Goal: Navigation & Orientation: Find specific page/section

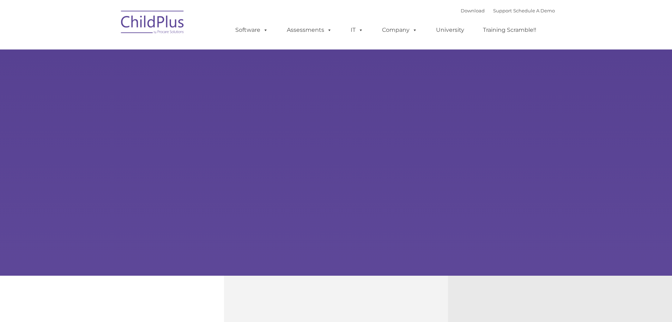
select select "MEDIUM"
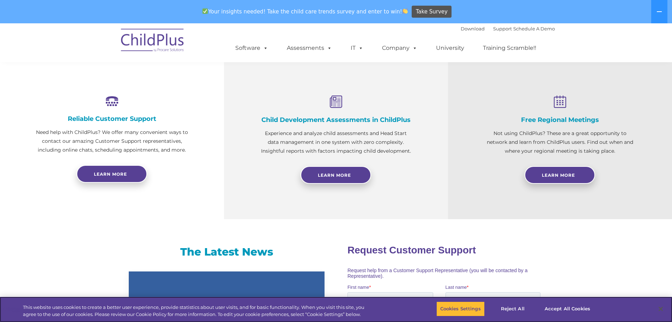
scroll to position [247, 0]
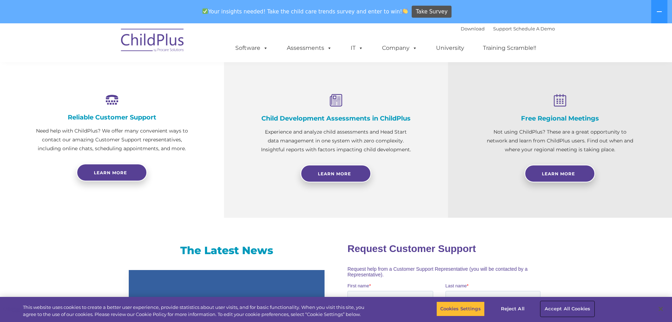
click at [553, 305] on button "Accept All Cookies" at bounding box center [567, 308] width 53 height 15
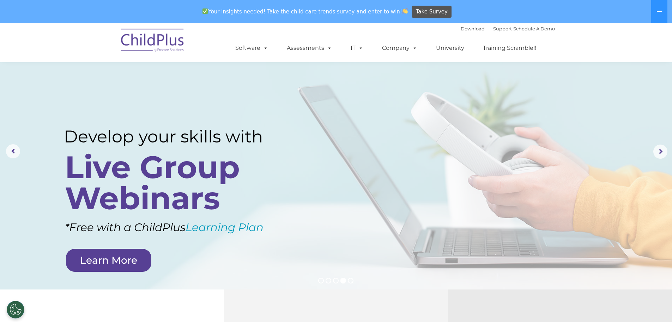
scroll to position [0, 0]
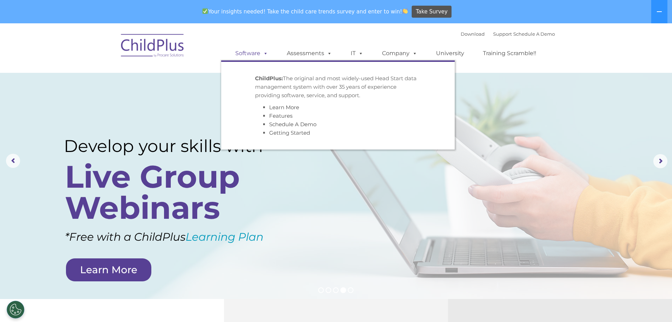
click at [244, 52] on link "Software" at bounding box center [251, 53] width 47 height 14
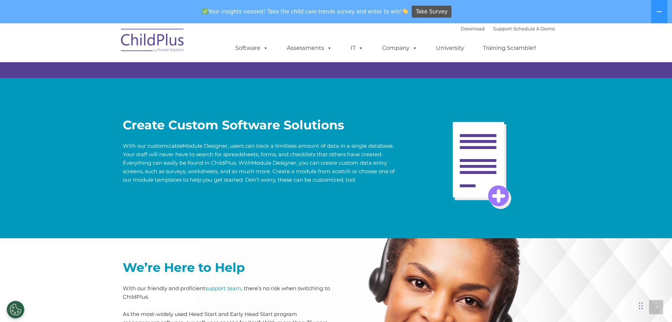
scroll to position [1379, 0]
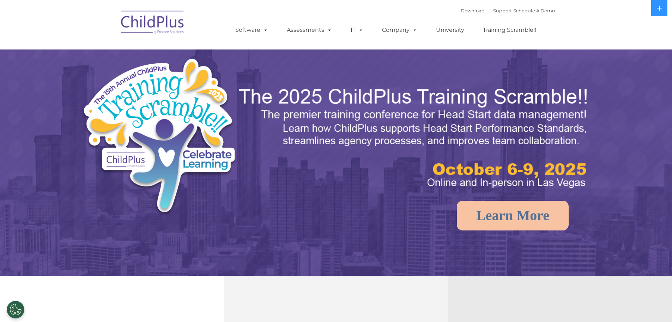
select select "MEDIUM"
